Goal: Navigation & Orientation: Understand site structure

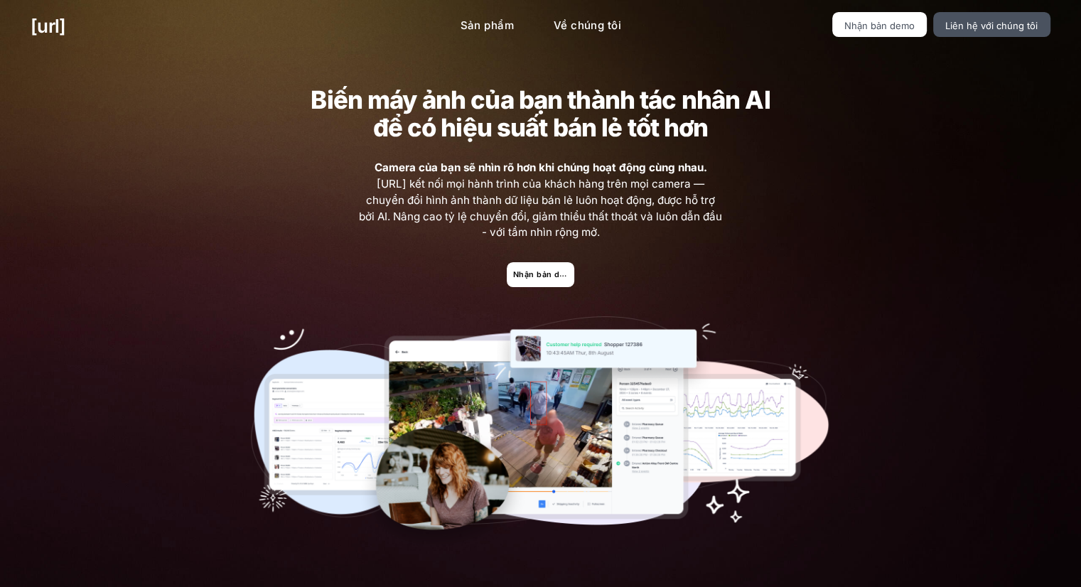
click at [890, 201] on div "Biến máy ảnh của bạn thành tác nhân AI để có hiệu suất bán lẻ tốt hơn Camera củ…" at bounding box center [540, 319] width 1081 height 533
click at [551, 284] on link "Nhận bản demo" at bounding box center [541, 274] width 68 height 25
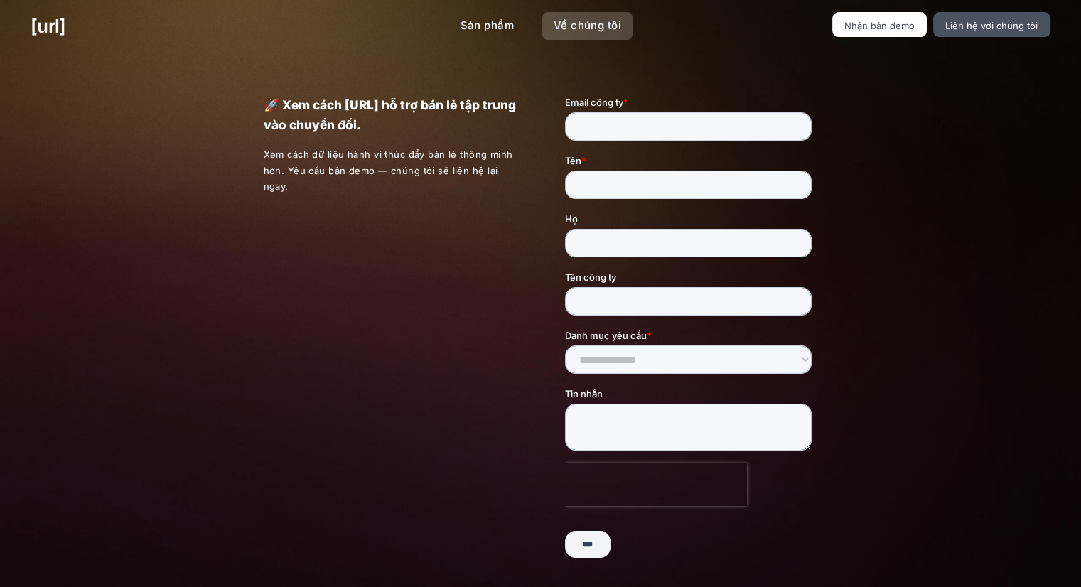
click at [557, 19] on font "Về chúng tôi" at bounding box center [588, 25] width 68 height 14
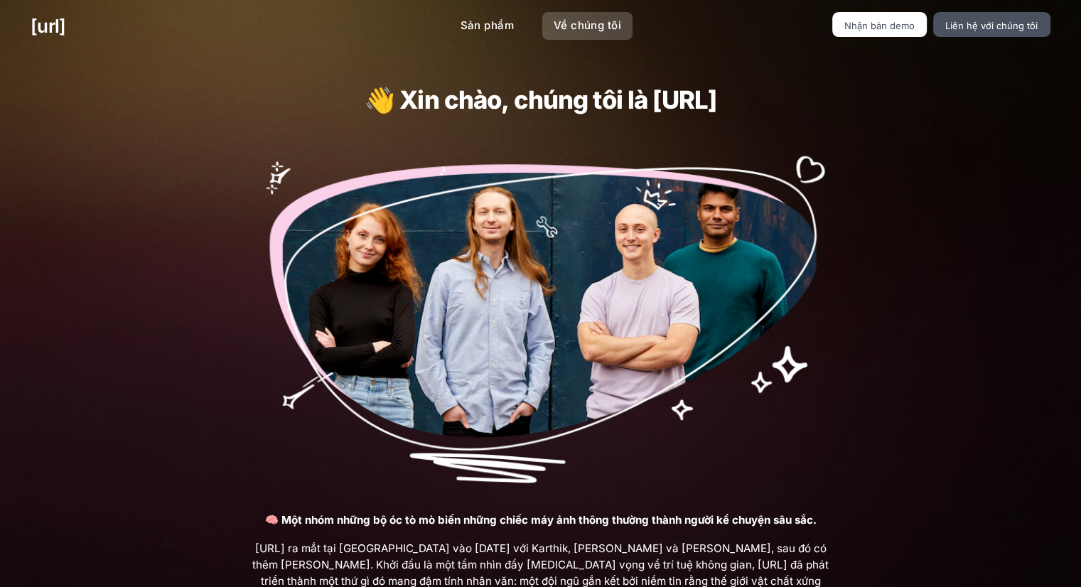
click at [582, 26] on font "Về chúng tôi" at bounding box center [588, 25] width 68 height 14
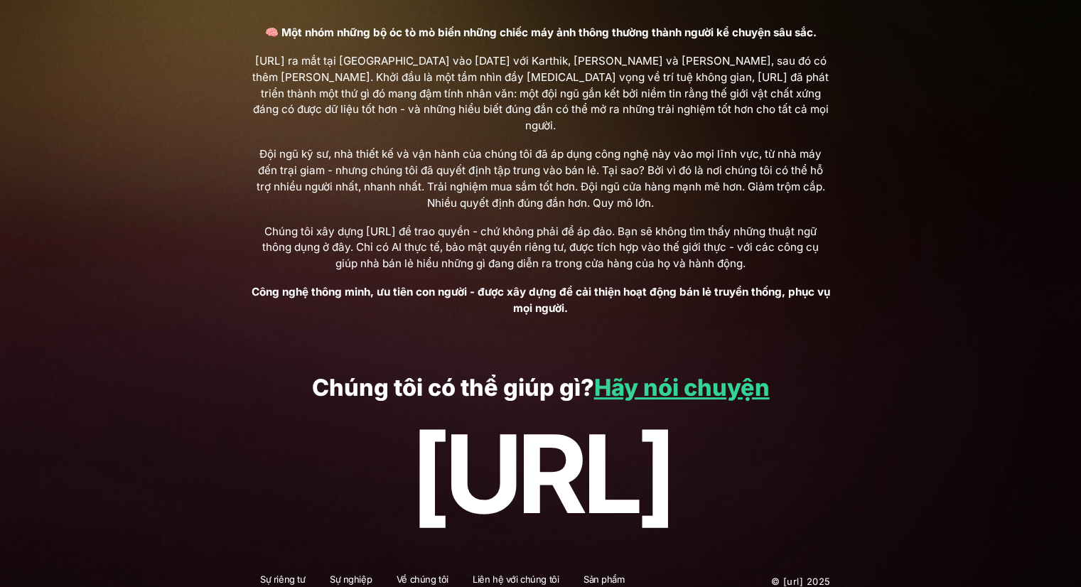
scroll to position [471, 0]
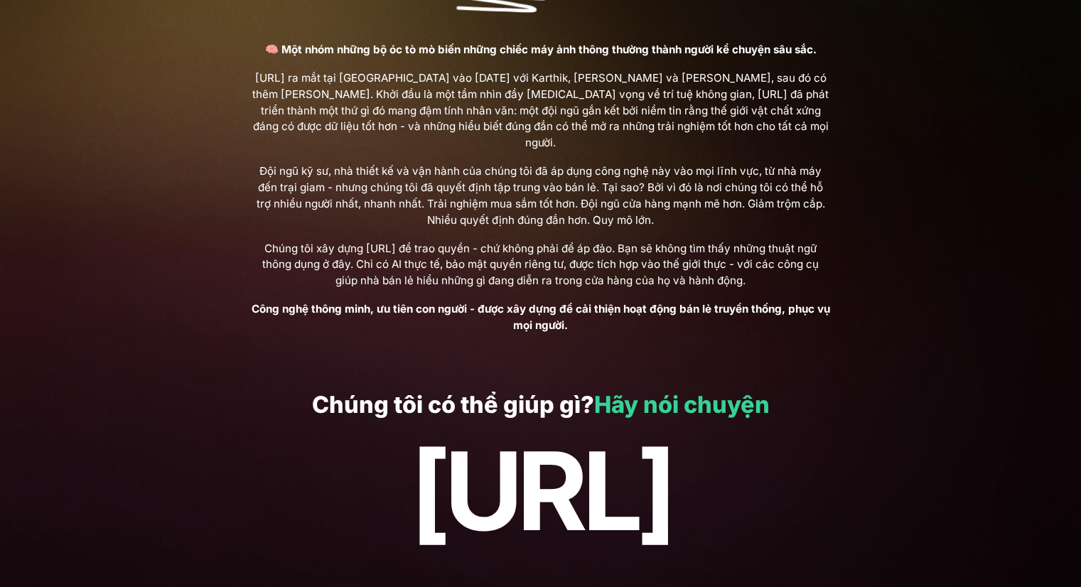
click at [649, 392] on font "Hãy nói chuyện" at bounding box center [682, 405] width 176 height 28
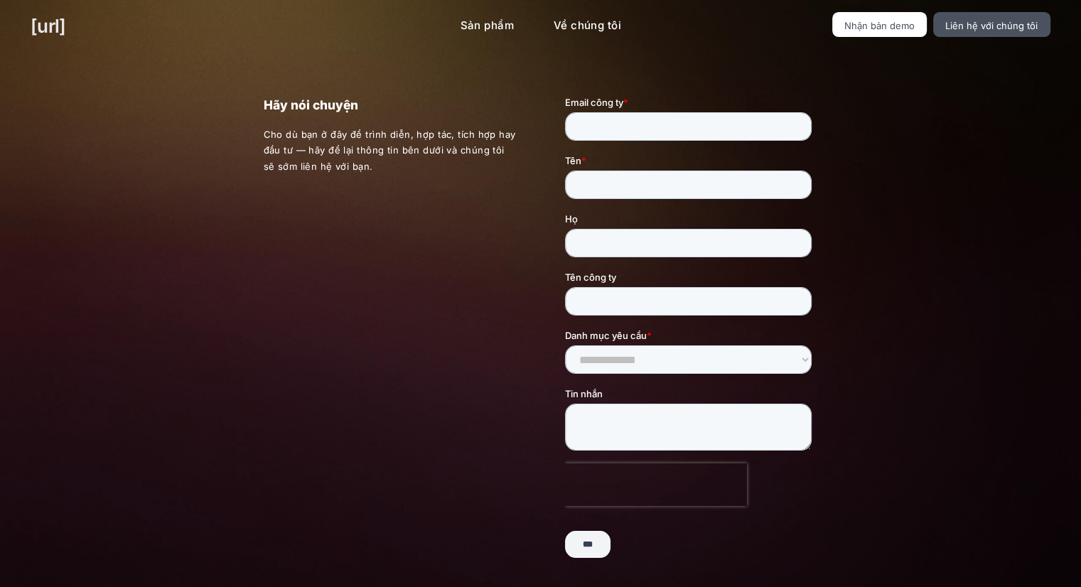
click at [65, 27] on font "[URL]" at bounding box center [48, 26] width 35 height 22
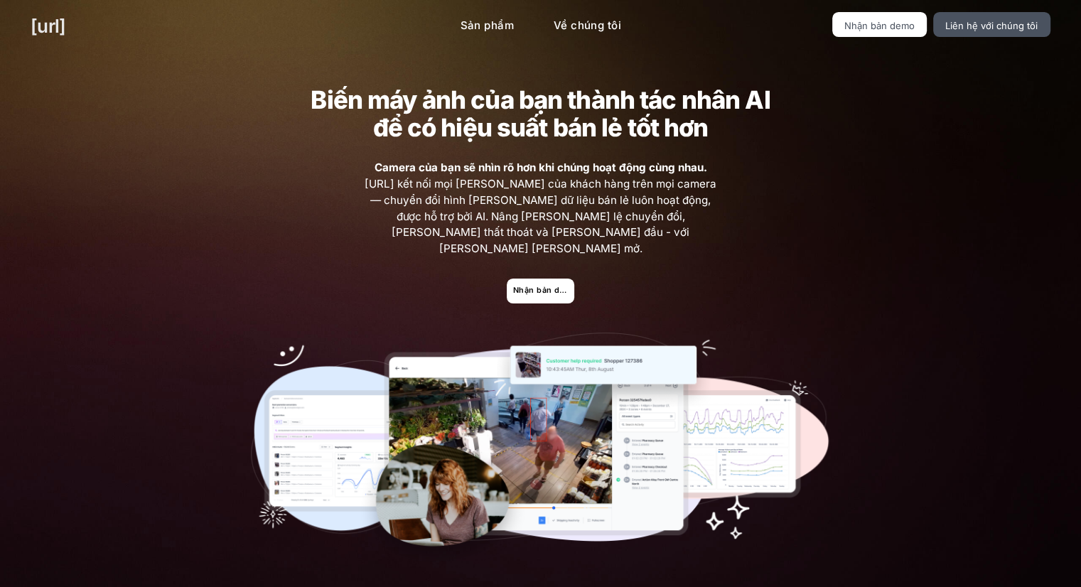
click at [65, 27] on font "[URL]" at bounding box center [48, 26] width 35 height 22
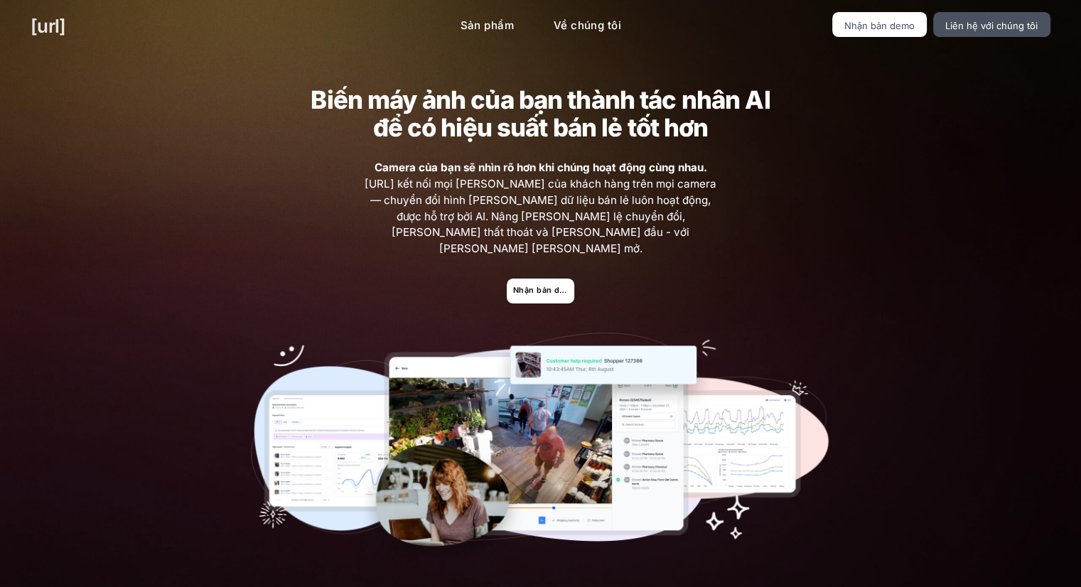
click at [53, 35] on font "[URL]" at bounding box center [48, 26] width 35 height 22
